Goal: Check status: Check status

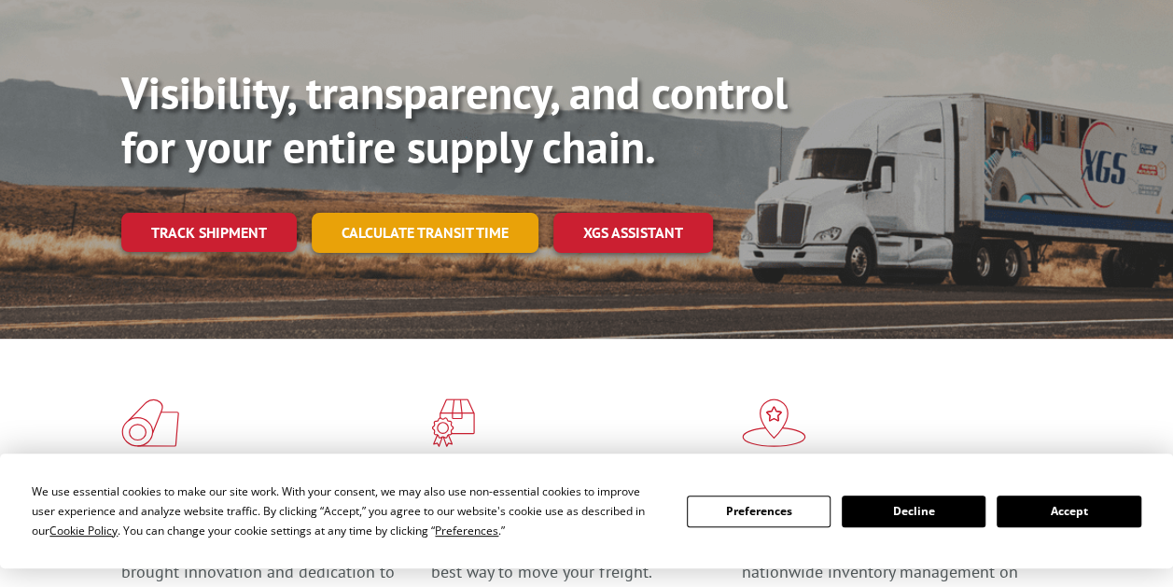
scroll to position [187, 0]
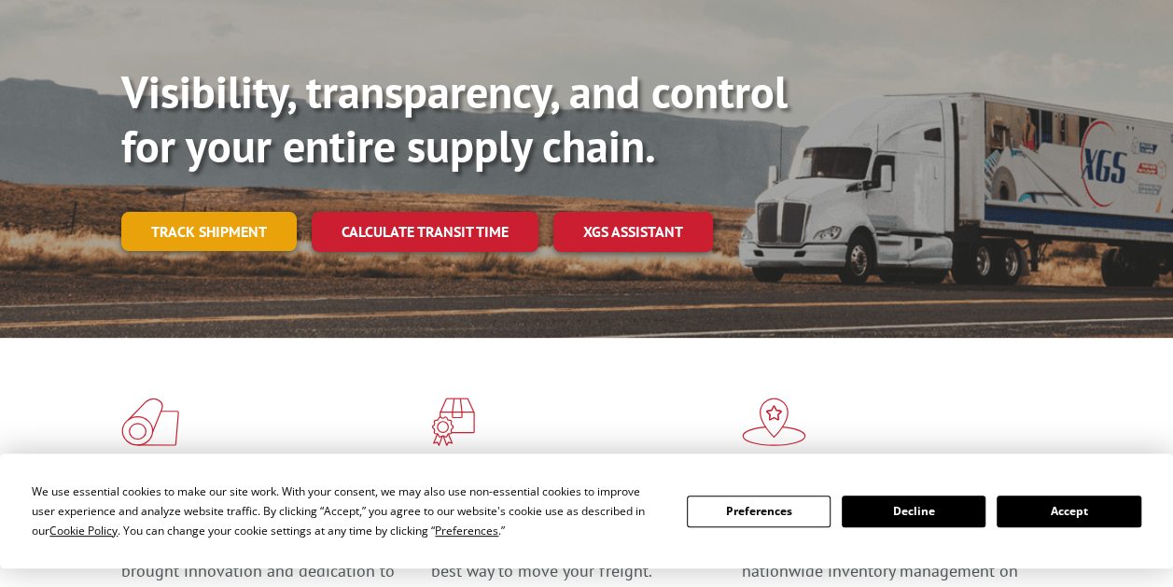
click at [273, 212] on link "Track shipment" at bounding box center [208, 231] width 175 height 39
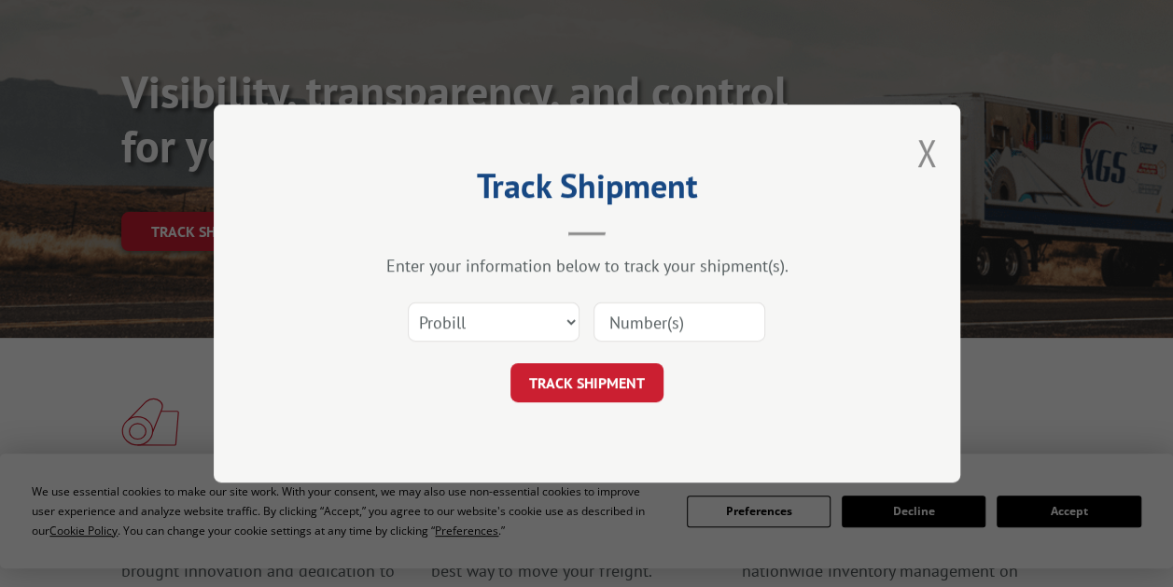
click at [662, 334] on input at bounding box center [679, 321] width 172 height 39
paste input "16137336"
type input "16137336"
click at [621, 394] on button "TRACK SHIPMENT" at bounding box center [586, 382] width 153 height 39
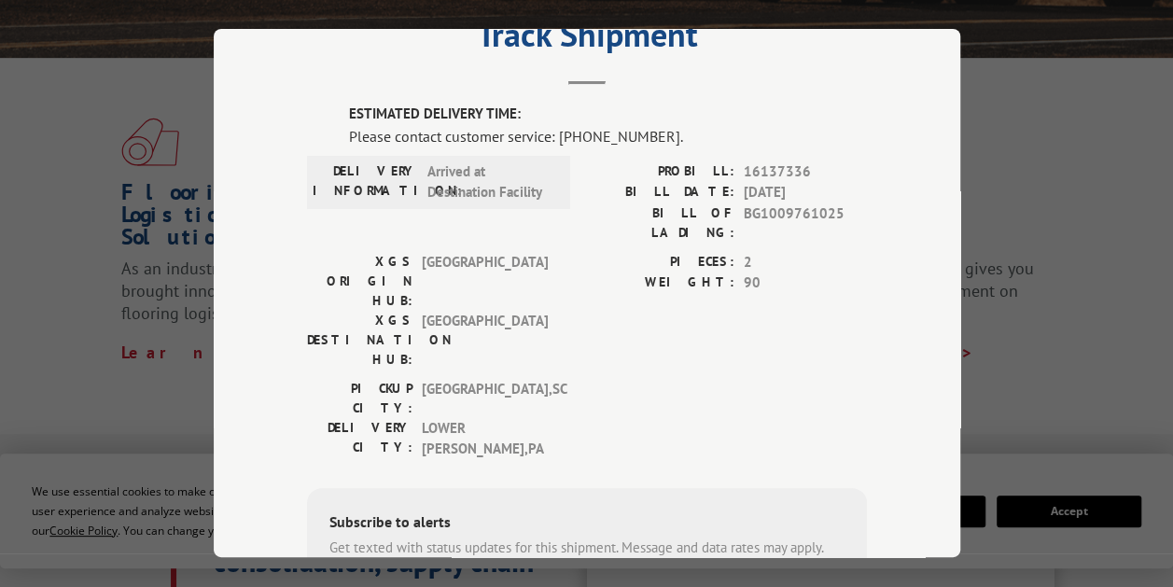
scroll to position [0, 0]
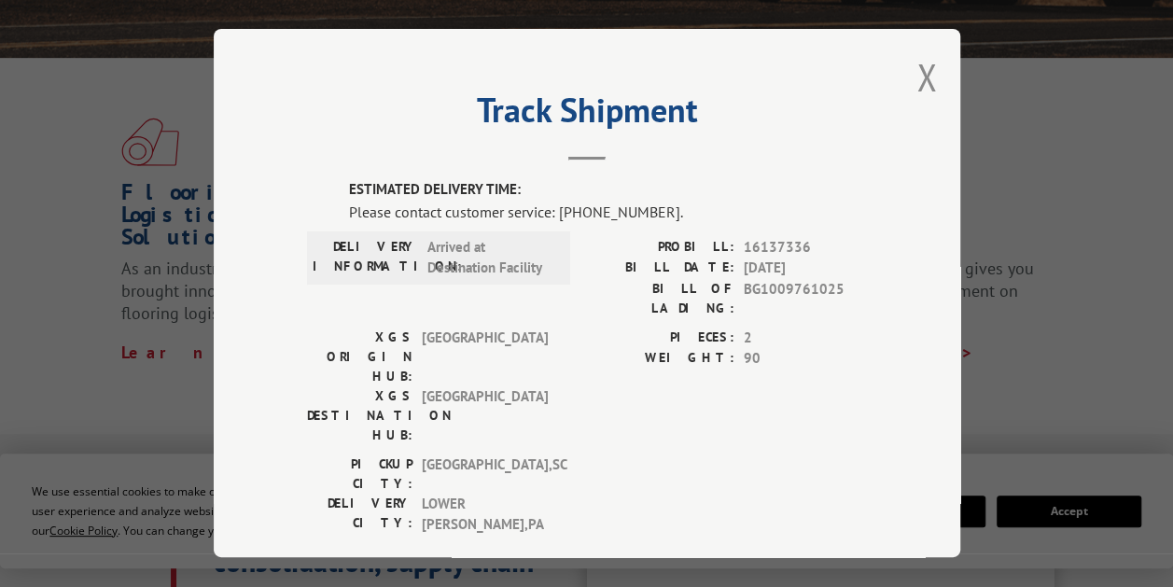
click at [577, 149] on header "Track Shipment" at bounding box center [587, 128] width 560 height 63
drag, startPoint x: 416, startPoint y: 207, endPoint x: 671, endPoint y: 202, distance: 254.8
click at [671, 202] on div "Please contact customer service: [PHONE_NUMBER]." at bounding box center [608, 212] width 518 height 22
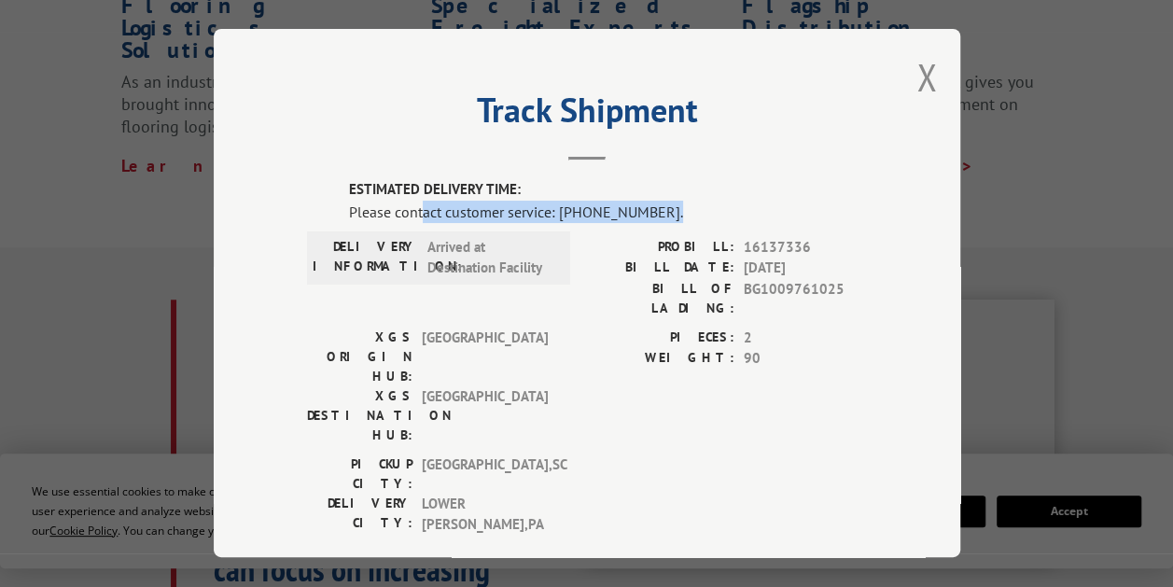
click at [577, 201] on div "Please contact customer service: [PHONE_NUMBER]." at bounding box center [608, 212] width 518 height 22
click at [573, 201] on div "Please contact customer service: [PHONE_NUMBER]." at bounding box center [608, 212] width 518 height 22
drag, startPoint x: 651, startPoint y: 200, endPoint x: 553, endPoint y: 207, distance: 98.3
click at [553, 207] on div "Please contact customer service: [PHONE_NUMBER]." at bounding box center [608, 212] width 518 height 22
drag, startPoint x: 553, startPoint y: 207, endPoint x: 575, endPoint y: 212, distance: 22.0
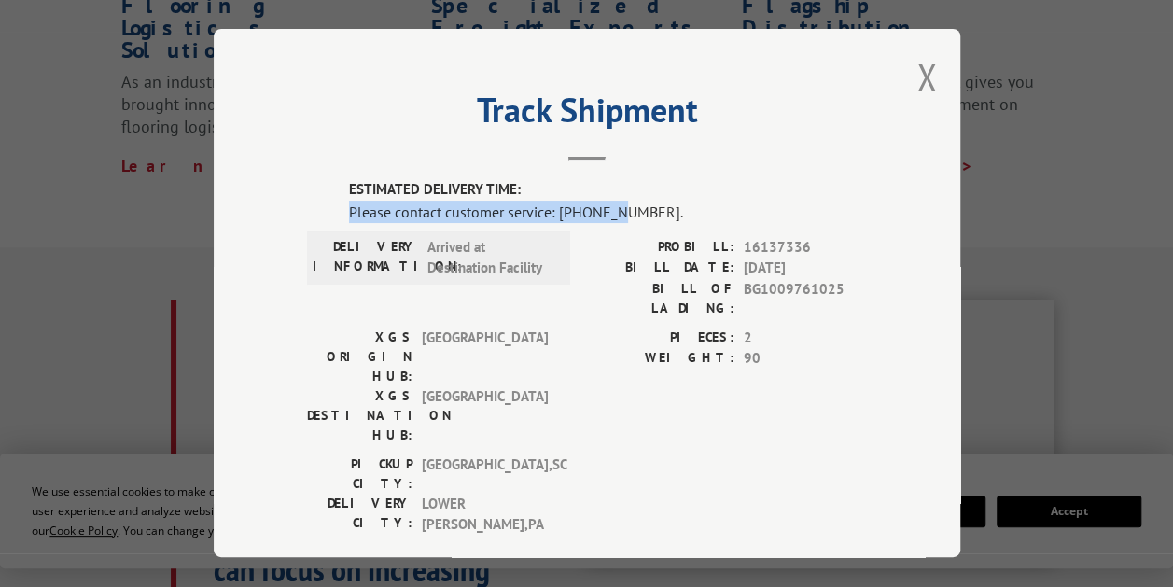
drag, startPoint x: 575, startPoint y: 212, endPoint x: 604, endPoint y: 193, distance: 34.4
click at [604, 193] on div "ESTIMATED DELIVERY TIME: Please contact customer service: (844) 947-7447." at bounding box center [608, 202] width 518 height 44
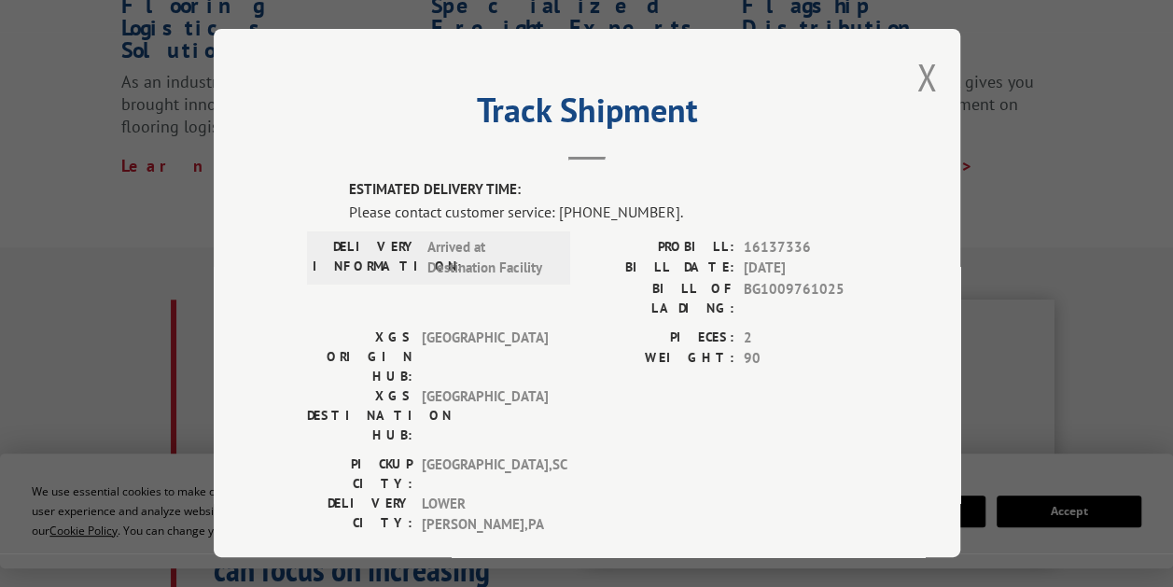
drag, startPoint x: 604, startPoint y: 193, endPoint x: 621, endPoint y: 210, distance: 24.4
click at [621, 210] on div "Please contact customer service: [PHONE_NUMBER]." at bounding box center [608, 212] width 518 height 22
drag, startPoint x: 654, startPoint y: 205, endPoint x: 552, endPoint y: 216, distance: 102.2
click at [552, 216] on div "Please contact customer service: [PHONE_NUMBER]." at bounding box center [608, 212] width 518 height 22
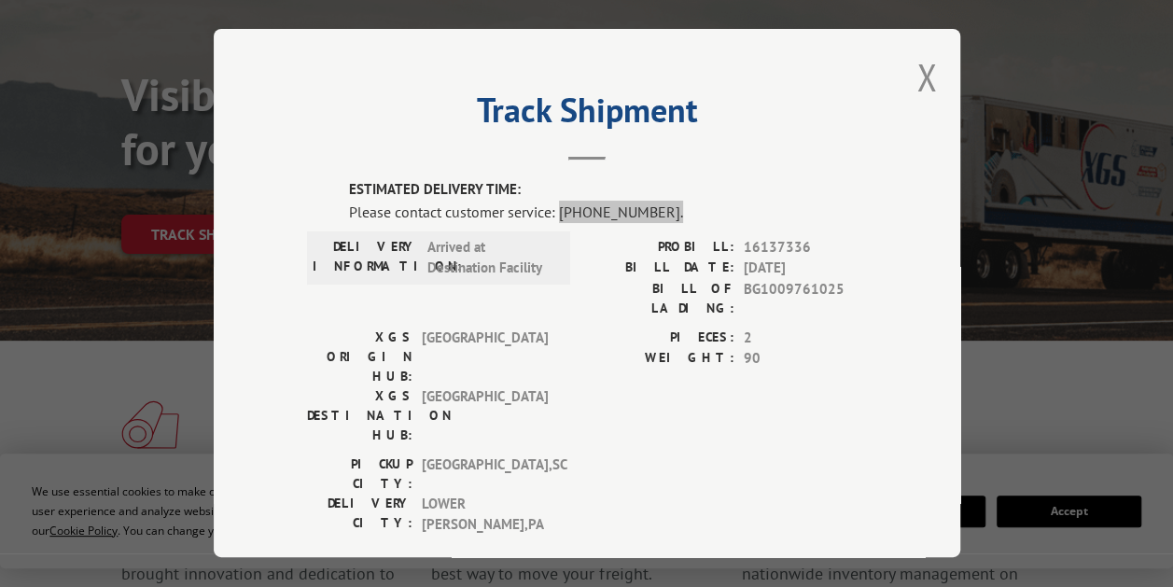
scroll to position [93, 0]
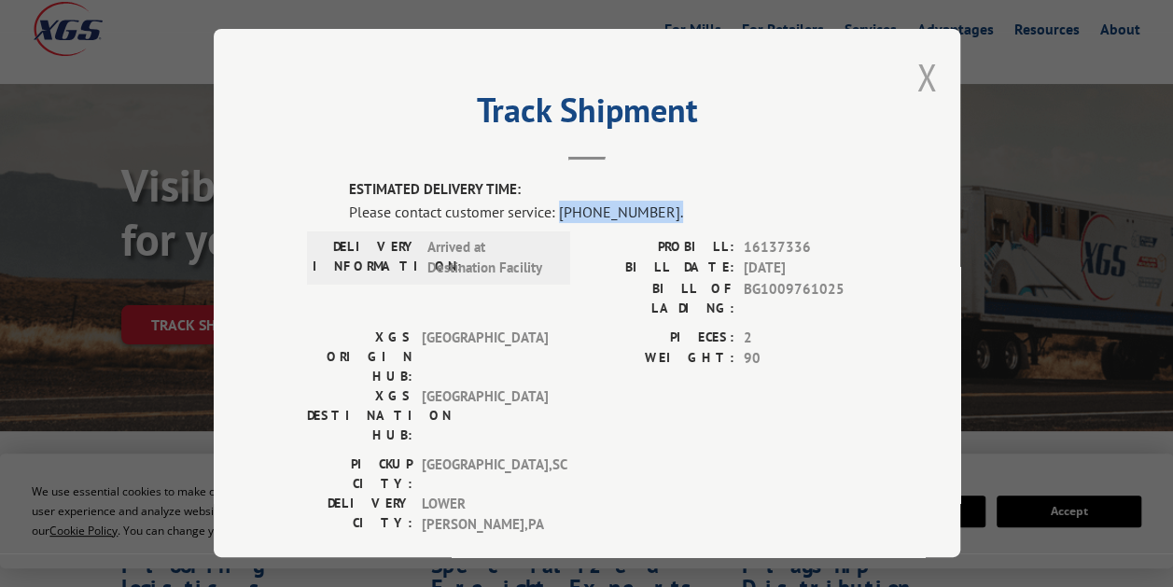
click at [917, 69] on button "Close modal" at bounding box center [926, 76] width 21 height 49
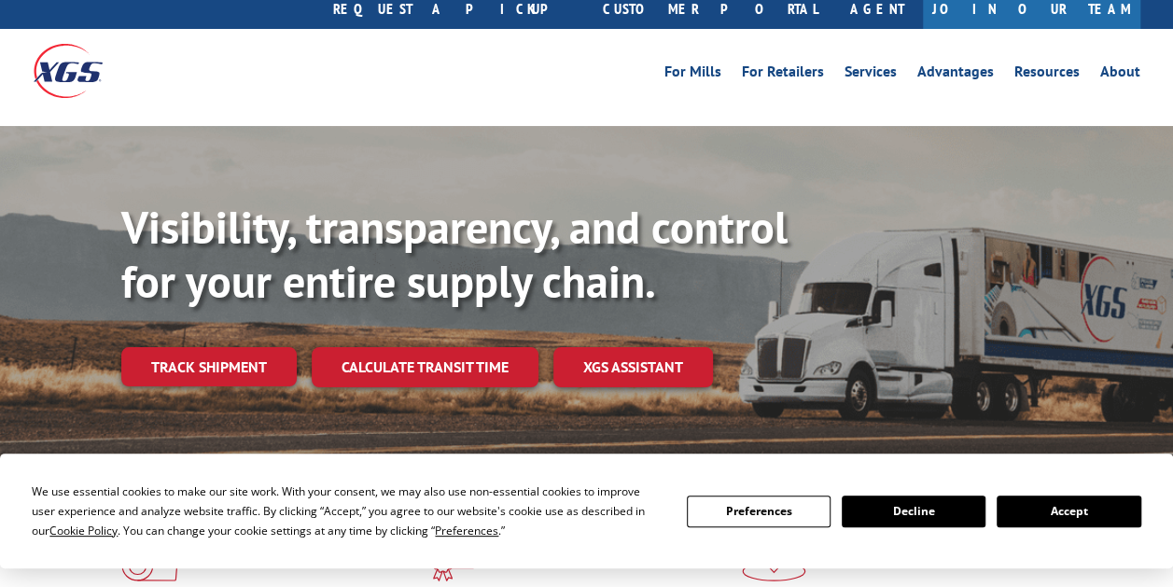
scroll to position [0, 0]
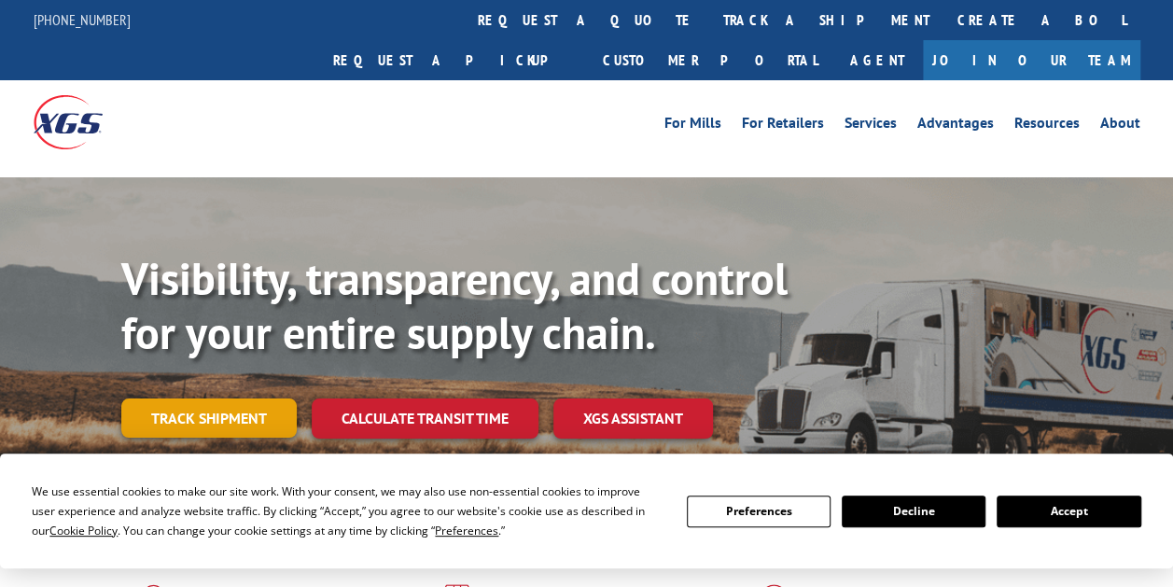
click at [226, 398] on link "Track shipment" at bounding box center [208, 417] width 175 height 39
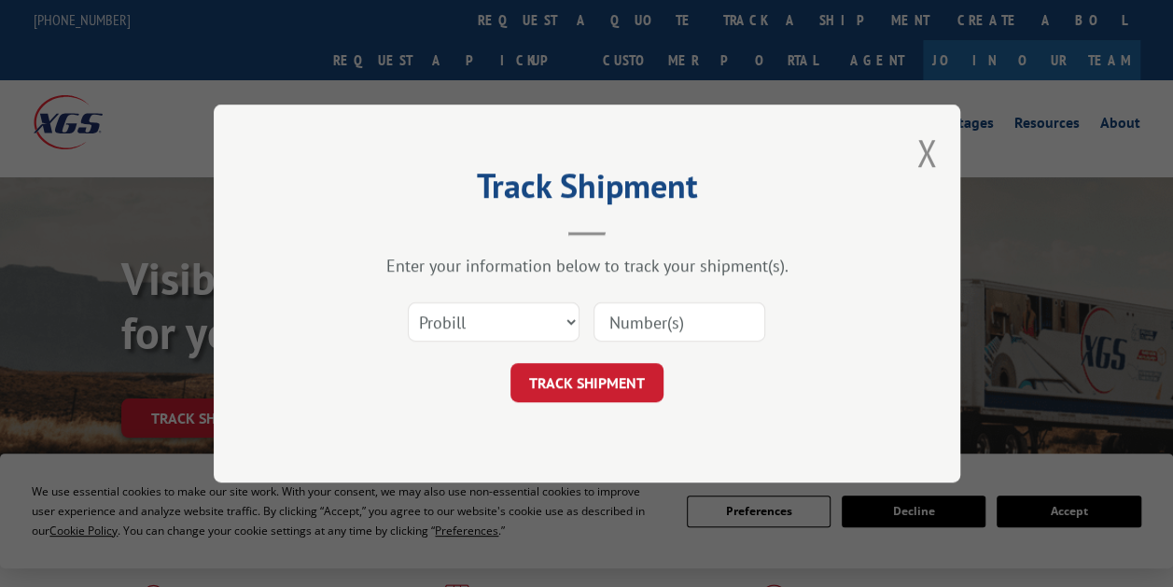
click at [628, 314] on input at bounding box center [679, 321] width 172 height 39
paste input "16137336"
type input "16137336"
click at [561, 392] on button "TRACK SHIPMENT" at bounding box center [586, 382] width 153 height 39
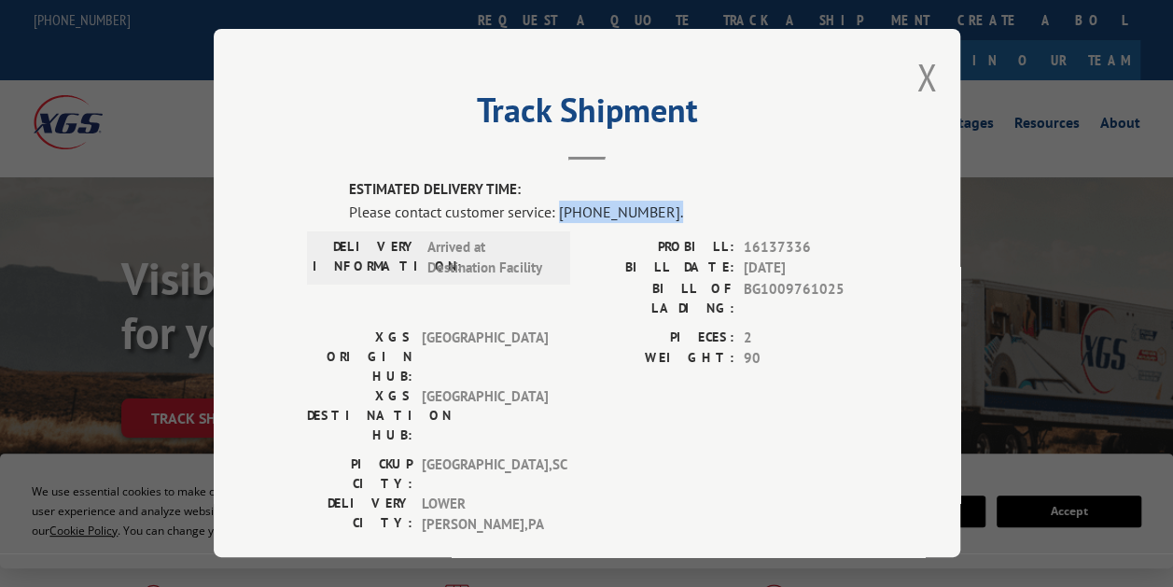
drag, startPoint x: 658, startPoint y: 202, endPoint x: 552, endPoint y: 213, distance: 106.0
click at [552, 213] on div "Please contact customer service: [PHONE_NUMBER]." at bounding box center [608, 212] width 518 height 22
copy div "[PHONE_NUMBER]."
click at [916, 77] on button "Close modal" at bounding box center [926, 76] width 21 height 49
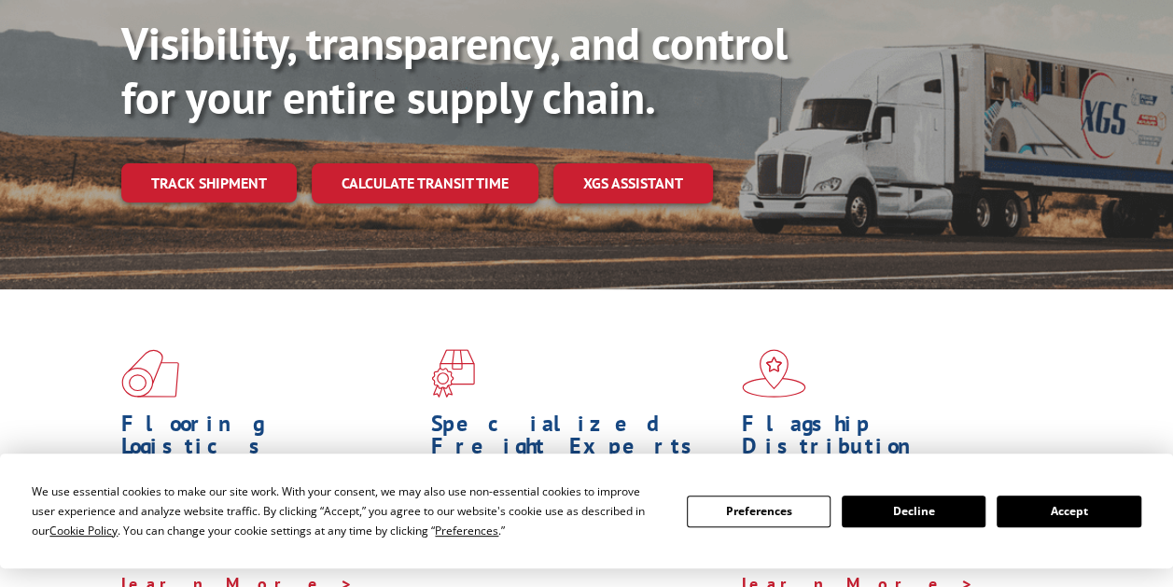
scroll to position [187, 0]
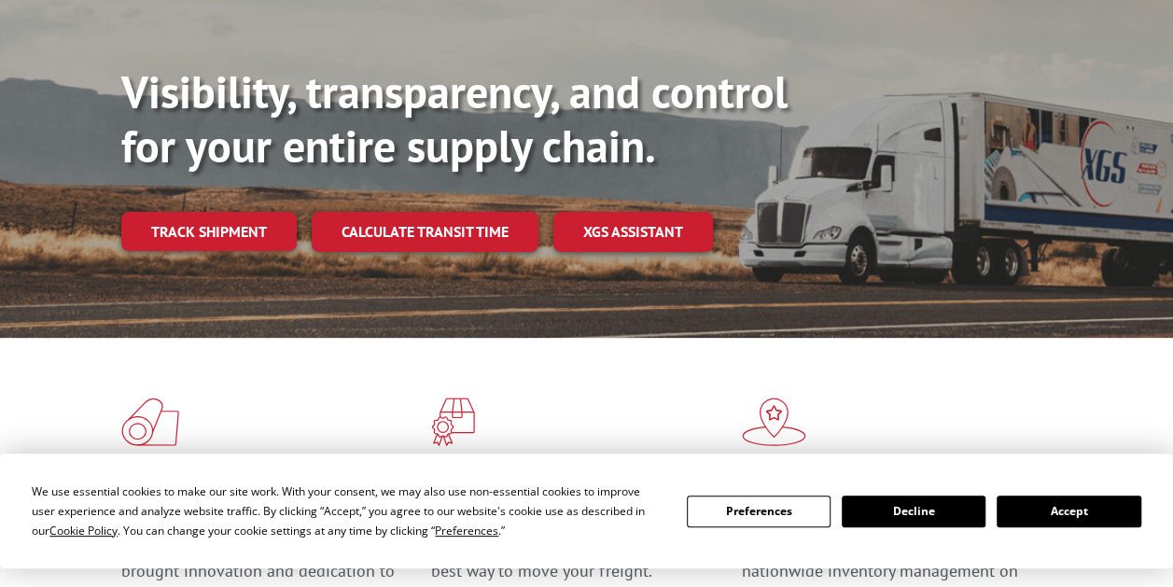
click at [1049, 514] on button "Accept" at bounding box center [1069, 511] width 144 height 32
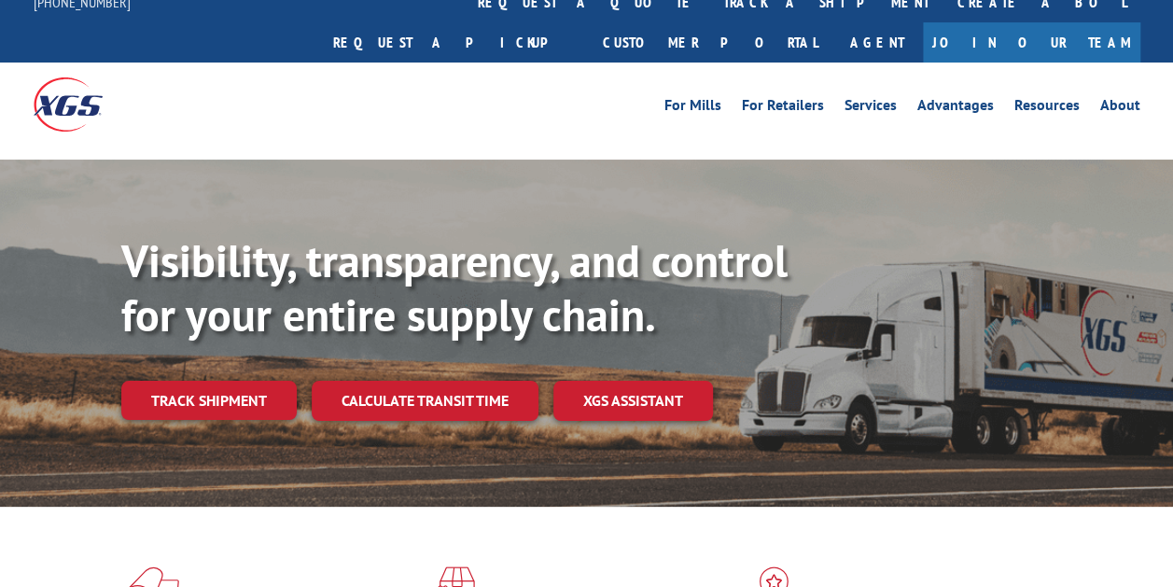
scroll to position [0, 0]
